Goal: Task Accomplishment & Management: Use online tool/utility

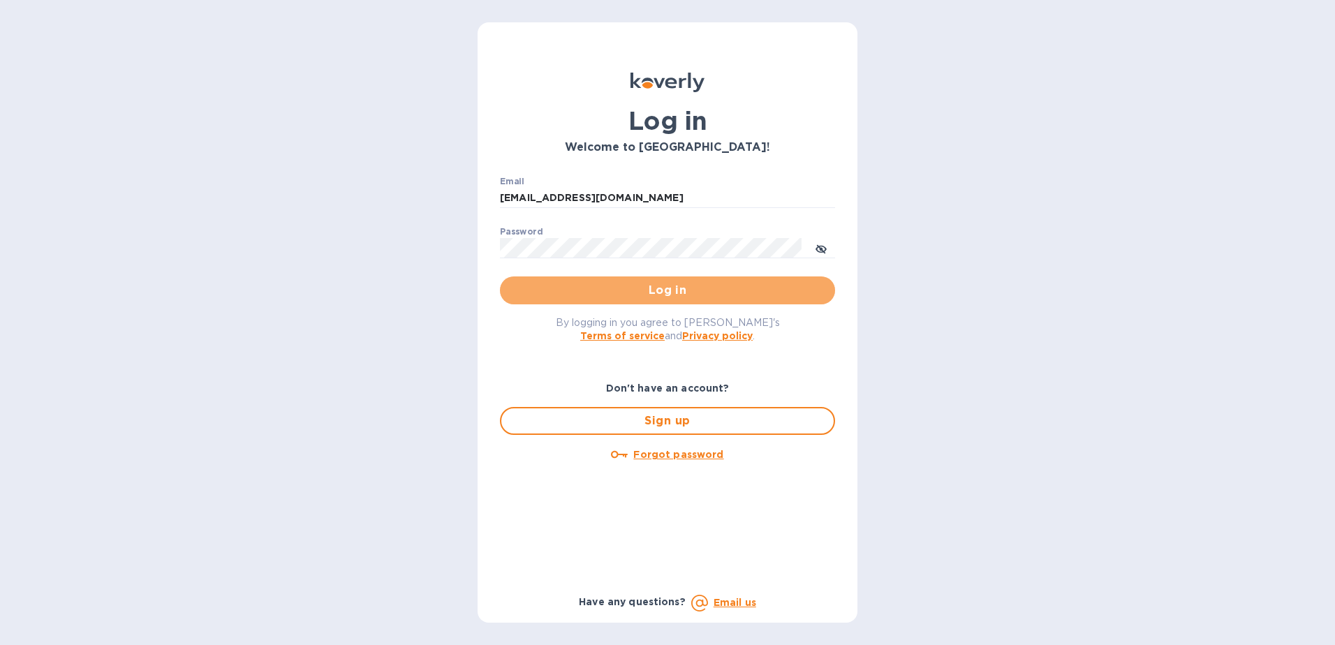
click at [672, 295] on span "Log in" at bounding box center [667, 290] width 313 height 17
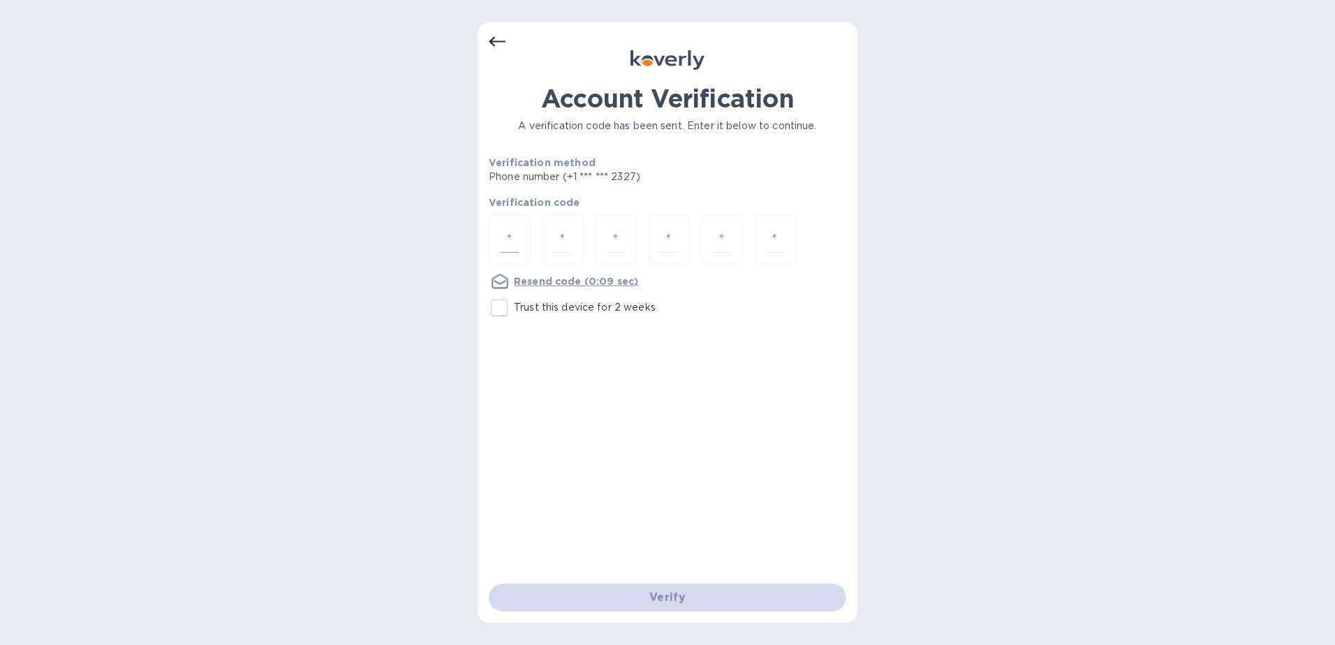
click at [513, 232] on input "number" at bounding box center [510, 240] width 18 height 26
type input "3"
type input "6"
type input "4"
type input "9"
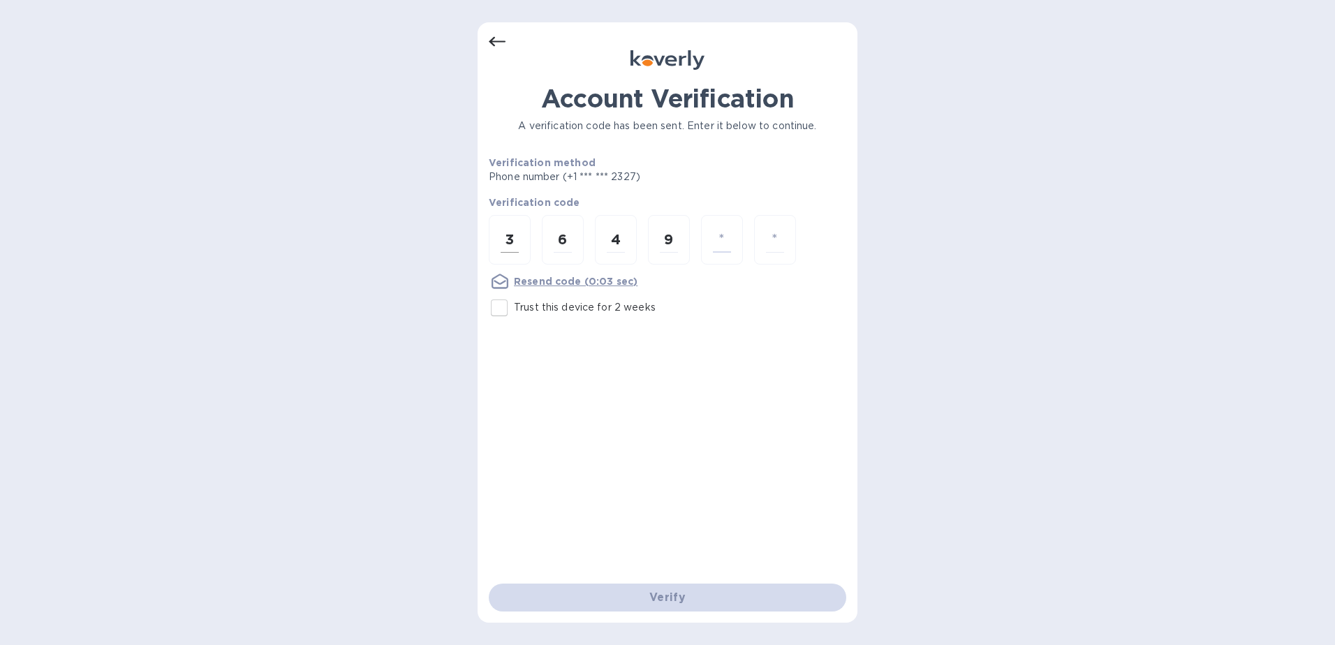
type input "6"
type input "8"
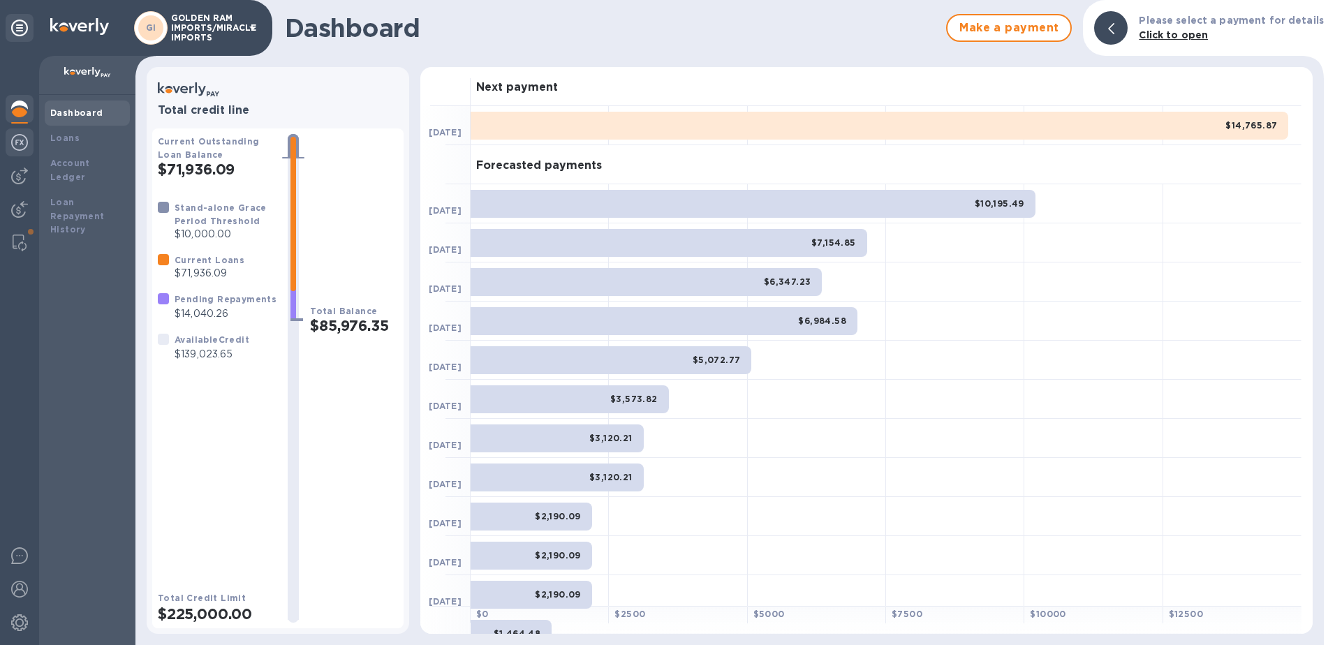
click at [20, 144] on img at bounding box center [19, 142] width 17 height 17
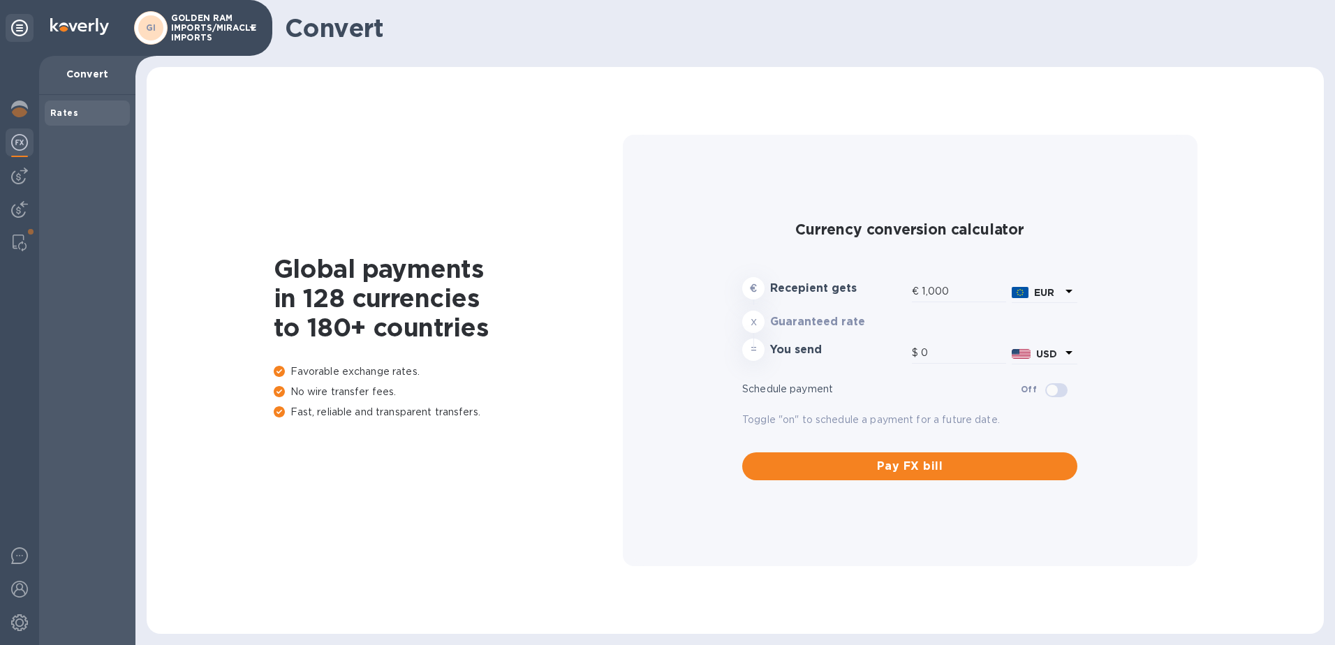
type input "1,171.74"
